Goal: Task Accomplishment & Management: Use online tool/utility

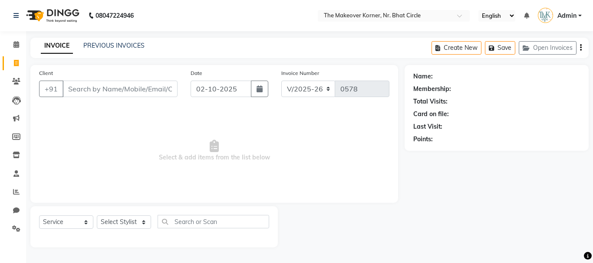
select select "5477"
select select "service"
click at [16, 235] on link "Settings" at bounding box center [13, 229] width 21 height 14
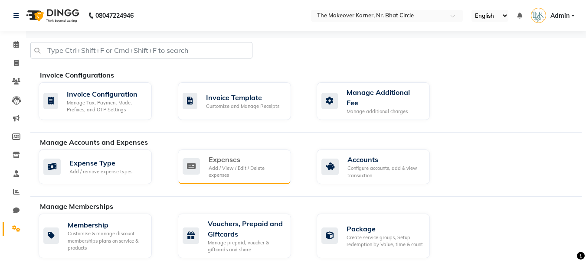
click at [243, 155] on div "Expenses" at bounding box center [246, 159] width 75 height 10
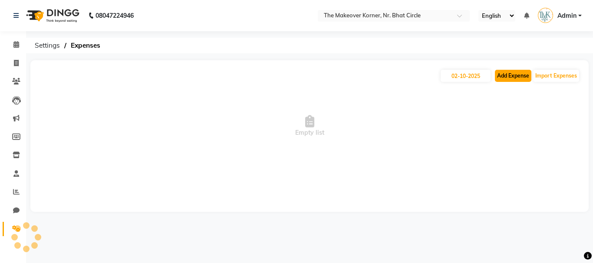
click at [505, 81] on button "Add Expense" at bounding box center [513, 76] width 36 height 12
select select "1"
select select "4407"
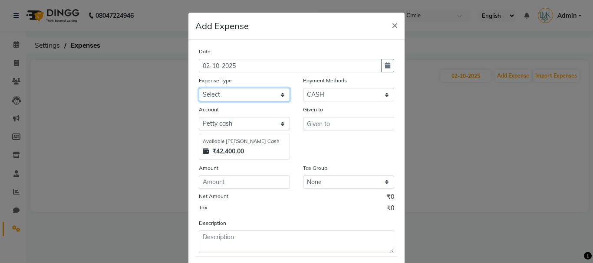
click at [230, 101] on select "Select Advance Salary Bank charges Car maintenance Cash transfer to bank Cash t…" at bounding box center [244, 94] width 91 height 13
select select "2"
click at [199, 88] on select "Select Advance Salary Bank charges Car maintenance Cash transfer to bank Cash t…" at bounding box center [244, 94] width 91 height 13
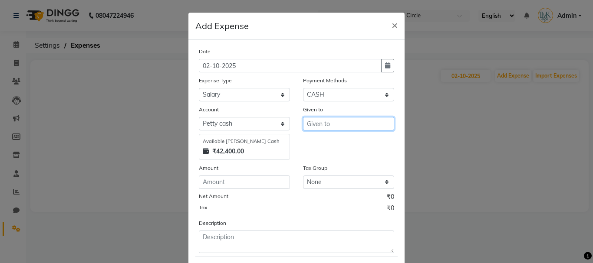
click at [322, 128] on input "text" at bounding box center [348, 123] width 91 height 13
type input "[PERSON_NAME]"
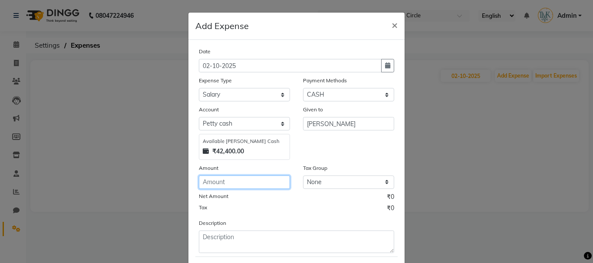
click at [250, 185] on input "number" at bounding box center [244, 182] width 91 height 13
type input "3000"
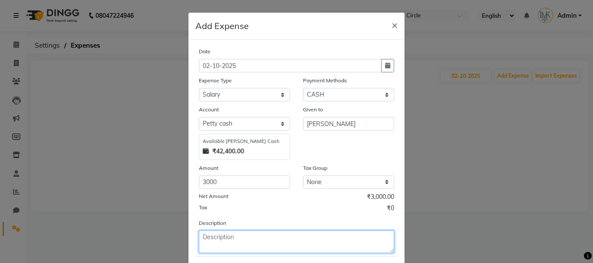
click at [242, 236] on textarea at bounding box center [296, 242] width 195 height 23
type textarea "HOUSEKEEPING"
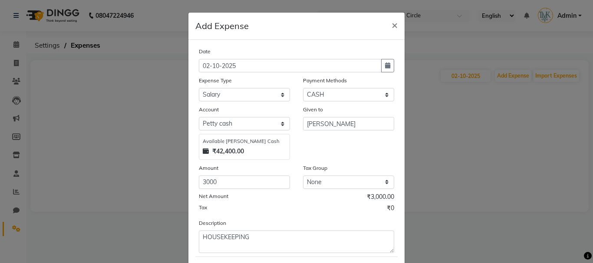
click at [284, 214] on div "Tax ₹0" at bounding box center [296, 209] width 195 height 11
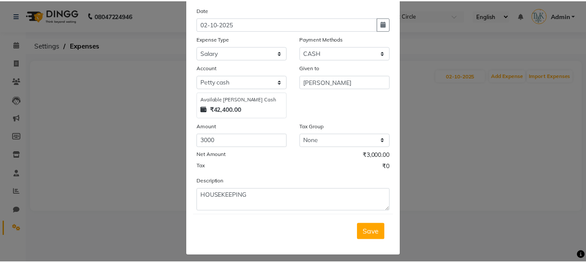
scroll to position [47, 0]
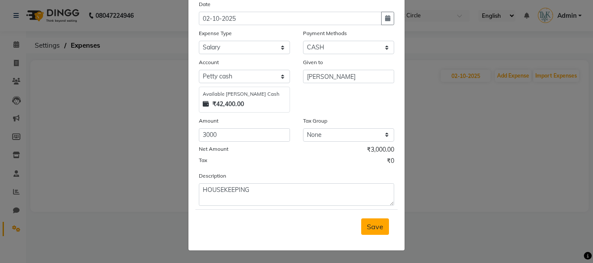
click at [370, 219] on button "Save" at bounding box center [375, 227] width 28 height 16
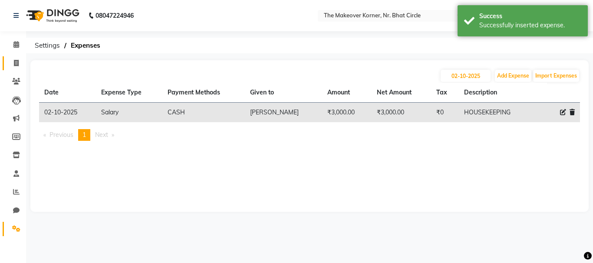
click at [6, 61] on link "Invoice" at bounding box center [13, 63] width 21 height 14
select select "5477"
select select "service"
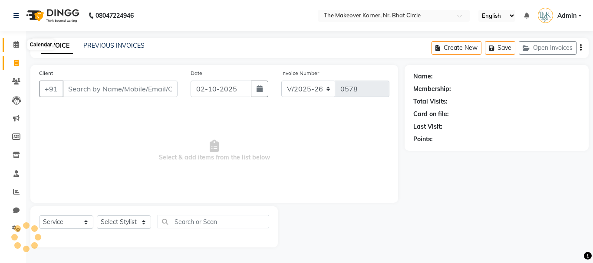
click at [13, 45] on icon at bounding box center [16, 44] width 6 height 7
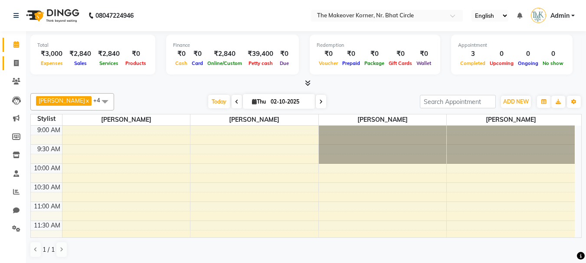
click at [15, 57] on link "Invoice" at bounding box center [13, 63] width 21 height 14
select select "5477"
select select "service"
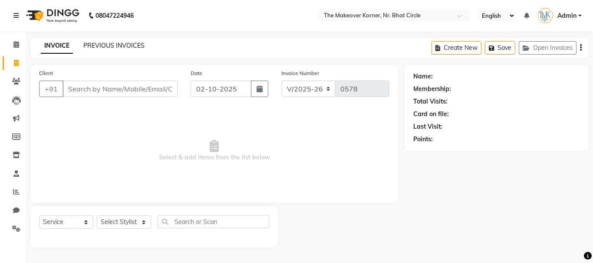
click at [124, 48] on link "PREVIOUS INVOICES" at bounding box center [113, 46] width 61 height 8
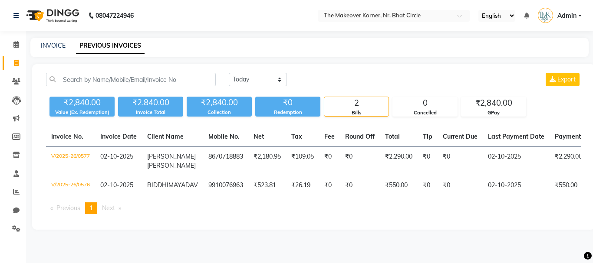
click at [53, 40] on div "INVOICE PREVIOUS INVOICES" at bounding box center [309, 48] width 558 height 20
click at [53, 44] on link "INVOICE" at bounding box center [53, 46] width 25 height 8
select select "service"
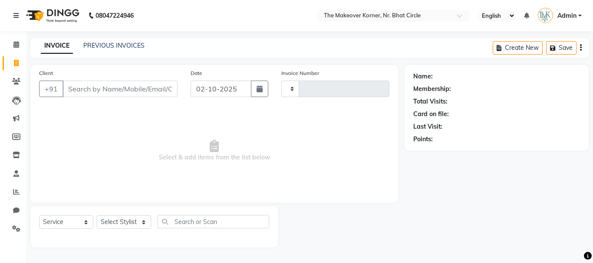
type input "0578"
select select "5477"
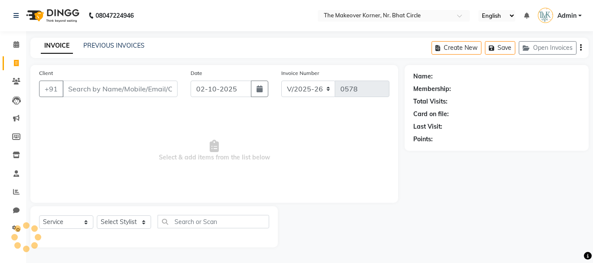
click at [93, 84] on input "Client" at bounding box center [119, 89] width 115 height 16
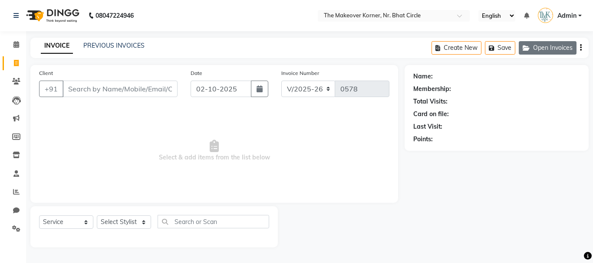
click at [522, 52] on button "Open Invoices" at bounding box center [547, 47] width 58 height 13
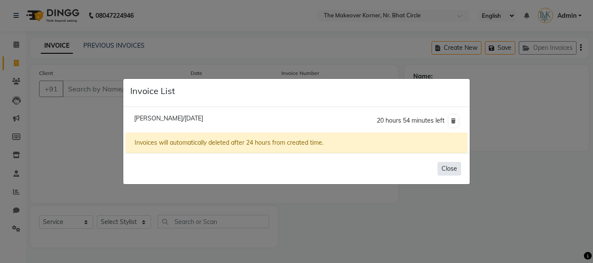
click at [452, 167] on button "Close" at bounding box center [448, 168] width 23 height 13
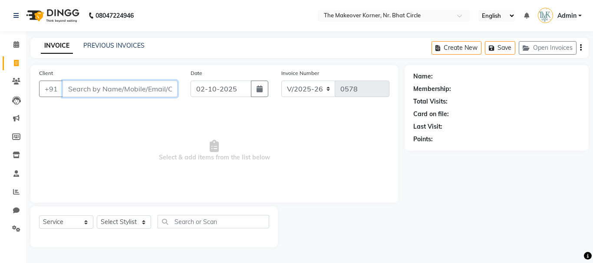
click at [144, 85] on input "Client" at bounding box center [119, 89] width 115 height 16
type input "[PERSON_NAME]"
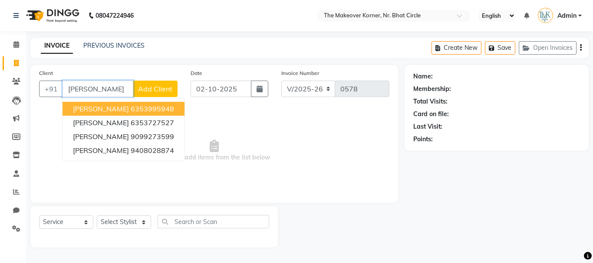
drag, startPoint x: 62, startPoint y: 88, endPoint x: 106, endPoint y: 93, distance: 44.1
click at [106, 93] on input "[PERSON_NAME]" at bounding box center [97, 89] width 71 height 16
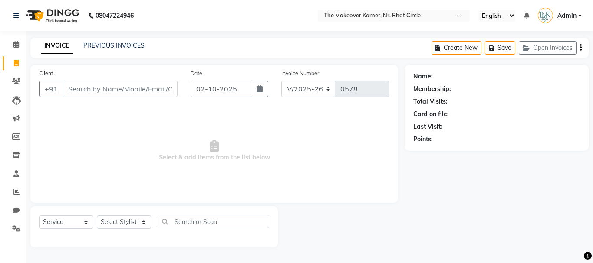
click at [224, 151] on span "Select & add items from the list below" at bounding box center [214, 151] width 350 height 87
click at [75, 87] on input "Client" at bounding box center [119, 89] width 115 height 16
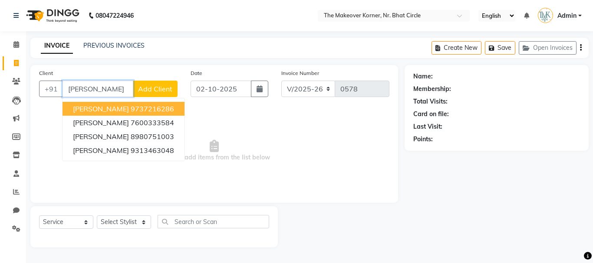
click at [94, 105] on span "[PERSON_NAME]" at bounding box center [101, 109] width 56 height 9
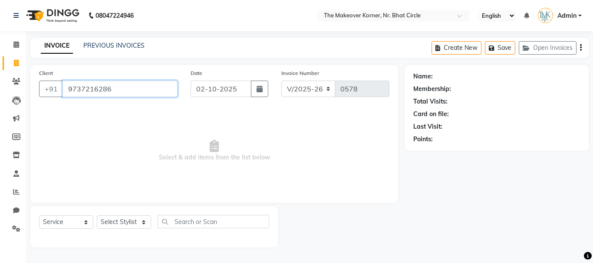
type input "9737216286"
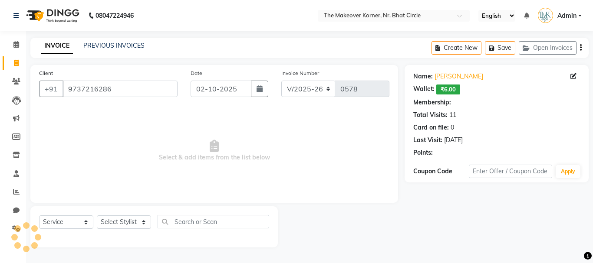
select select "1: Object"
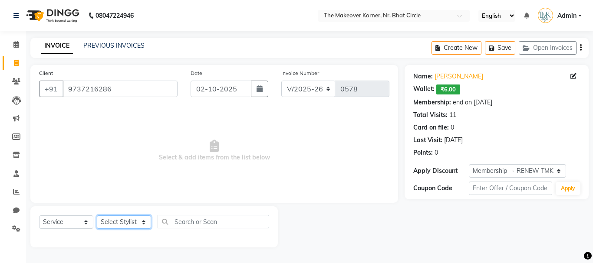
click at [123, 225] on select "Select Stylist Admin [PERSON_NAME] [PERSON_NAME] [PERSON_NAME] [PERSON_NAME]" at bounding box center [124, 222] width 54 height 13
select select "92106"
click at [97, 216] on select "Select Stylist Admin [PERSON_NAME] [PERSON_NAME] [PERSON_NAME] [PERSON_NAME]" at bounding box center [124, 222] width 54 height 13
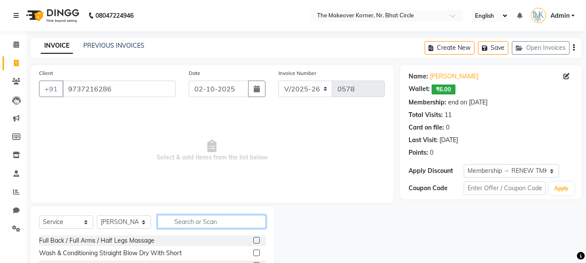
click at [182, 222] on input "text" at bounding box center [211, 221] width 108 height 13
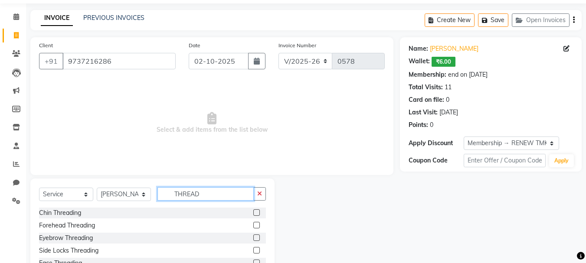
scroll to position [43, 0]
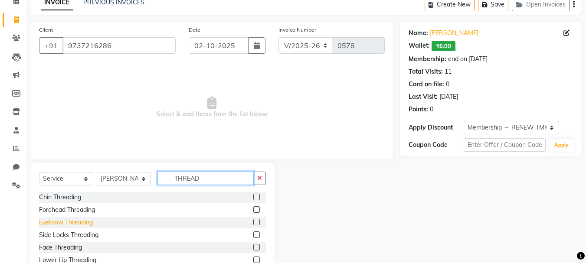
type input "THREAD"
click at [85, 224] on div "Eyebrow Threading" at bounding box center [66, 222] width 54 height 9
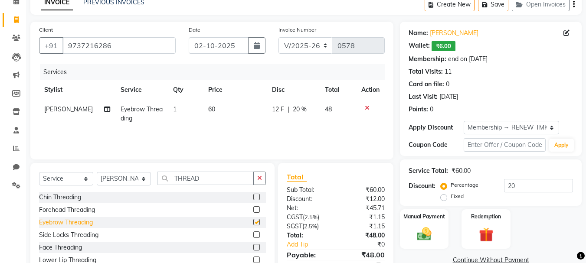
checkbox input "false"
click at [84, 211] on div "Forehead Threading" at bounding box center [67, 210] width 56 height 9
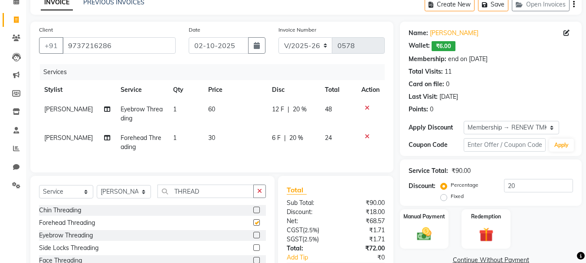
checkbox input "false"
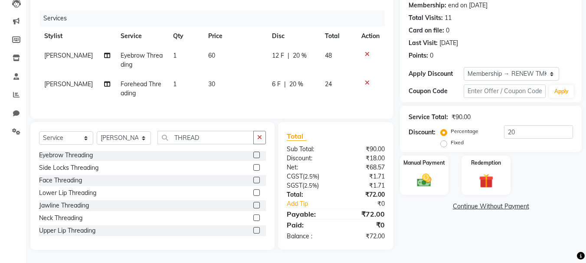
scroll to position [104, 0]
click at [81, 230] on div "Upper Lip Threading" at bounding box center [67, 230] width 56 height 9
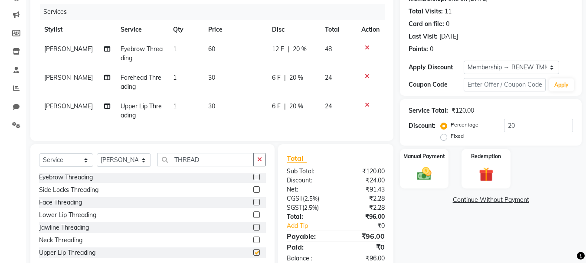
checkbox input "false"
click at [127, 157] on div "Select Service Product Membership Package Voucher Prepaid Gift Card Select Styl…" at bounding box center [152, 208] width 244 height 128
click at [125, 167] on select "Select Stylist Admin [PERSON_NAME] [PERSON_NAME] [PERSON_NAME] [PERSON_NAME]" at bounding box center [124, 160] width 54 height 13
select select "53830"
click at [97, 160] on select "Select Stylist Admin [PERSON_NAME] [PERSON_NAME] [PERSON_NAME] [PERSON_NAME]" at bounding box center [124, 160] width 54 height 13
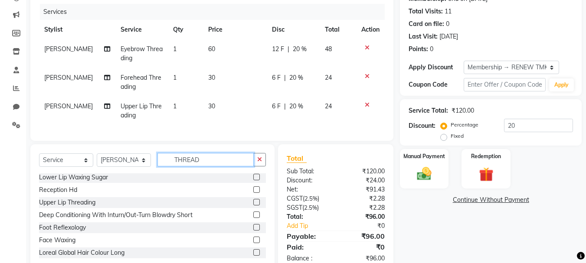
drag, startPoint x: 175, startPoint y: 165, endPoint x: 227, endPoint y: 165, distance: 51.6
click at [227, 165] on input "THREAD" at bounding box center [205, 159] width 96 height 13
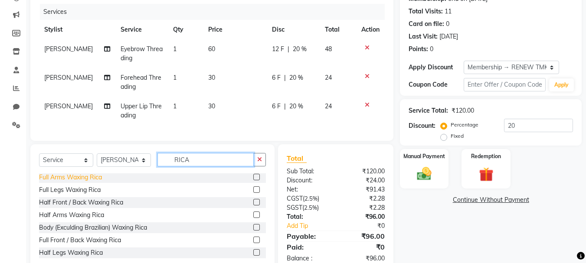
type input "RICA"
click at [75, 182] on div "Full Arms Waxing Rica" at bounding box center [70, 177] width 63 height 9
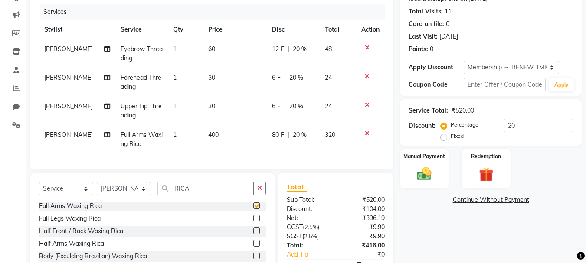
checkbox input "false"
drag, startPoint x: 206, startPoint y: 200, endPoint x: 220, endPoint y: 201, distance: 13.9
click at [220, 195] on input "RICA" at bounding box center [205, 188] width 96 height 13
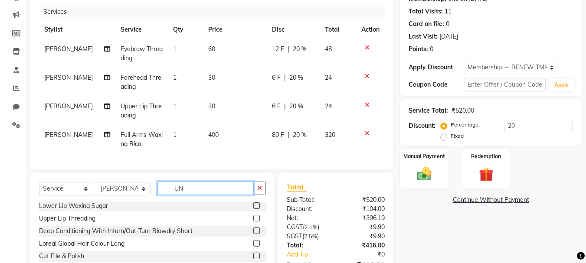
scroll to position [0, 0]
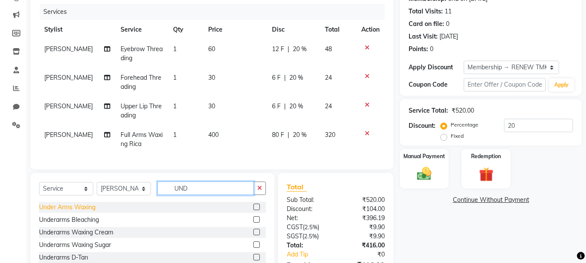
type input "UND"
click at [85, 212] on div "Under Arms Waxing" at bounding box center [67, 207] width 56 height 9
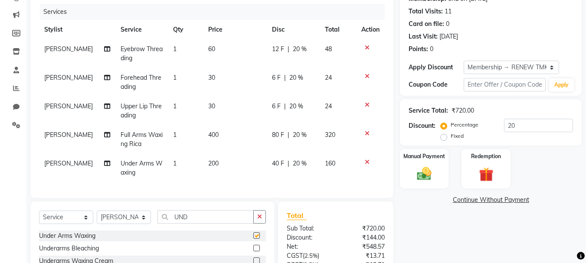
checkbox input "false"
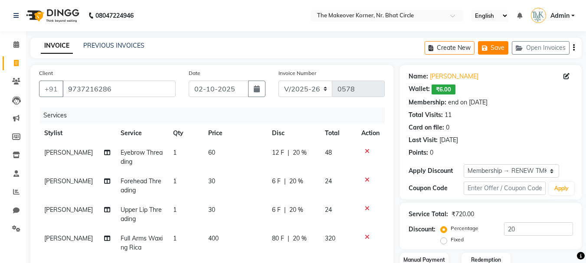
click at [508, 48] on button "Save" at bounding box center [493, 47] width 30 height 13
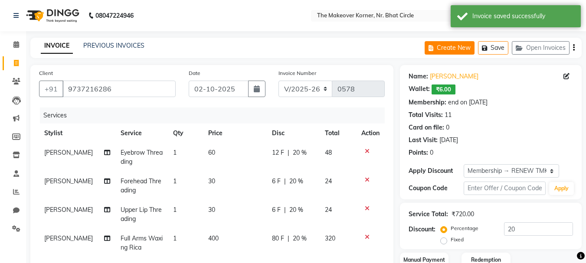
click at [463, 48] on button "Create New" at bounding box center [450, 47] width 50 height 13
select select "5477"
select select "service"
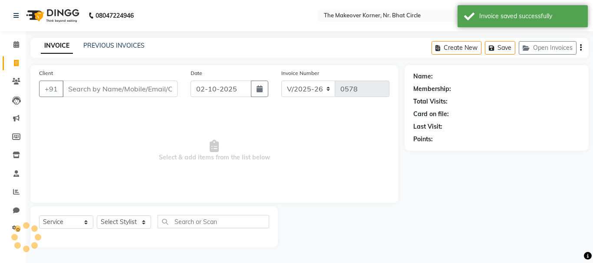
click at [543, 55] on div "Create New Save Open Invoices" at bounding box center [509, 48] width 157 height 20
click at [541, 54] on button "Open Invoices" at bounding box center [547, 47] width 58 height 13
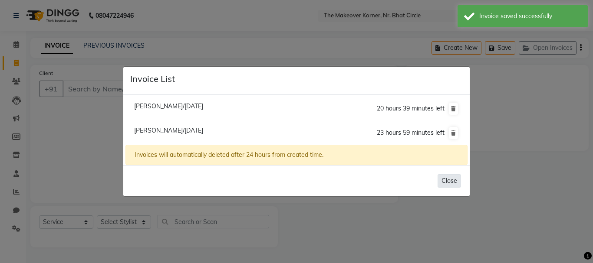
click at [453, 184] on button "Close" at bounding box center [448, 180] width 23 height 13
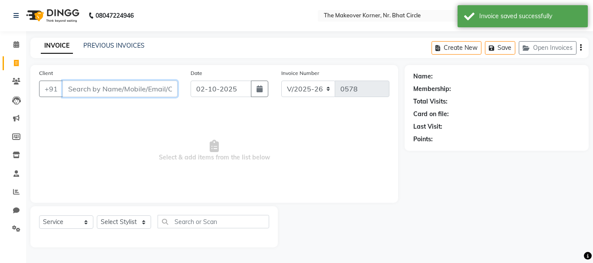
click at [99, 94] on input "Client" at bounding box center [119, 89] width 115 height 16
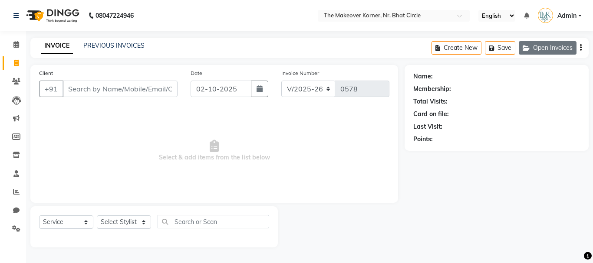
click at [547, 54] on button "Open Invoices" at bounding box center [547, 47] width 58 height 13
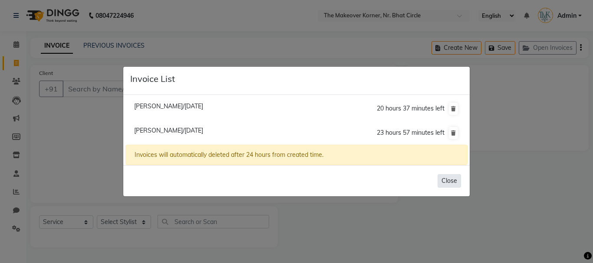
click at [446, 177] on button "Close" at bounding box center [448, 180] width 23 height 13
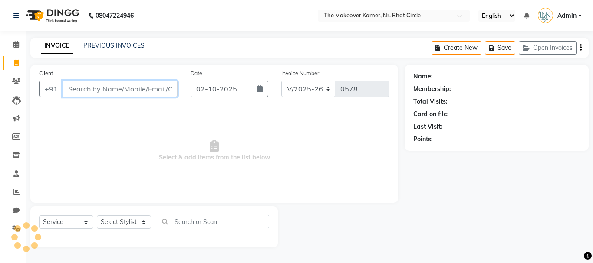
click at [144, 89] on input "Client" at bounding box center [119, 89] width 115 height 16
